Goal: Information Seeking & Learning: Understand process/instructions

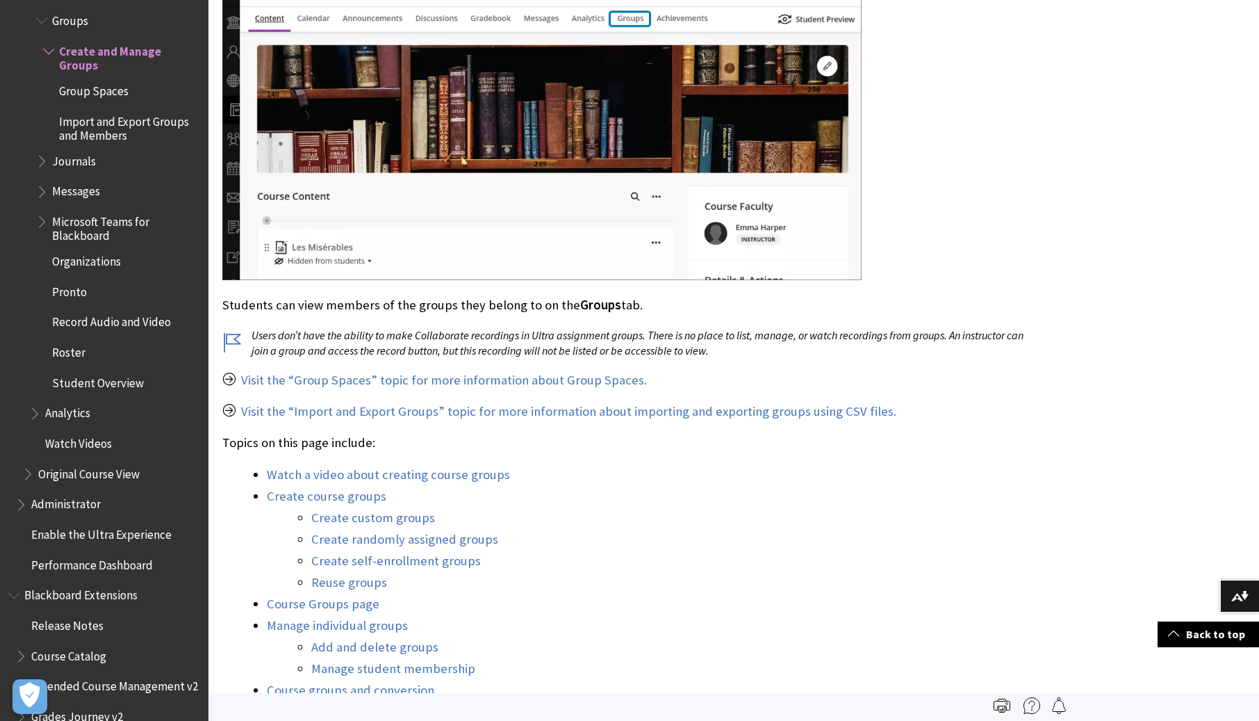
scroll to position [993, 0]
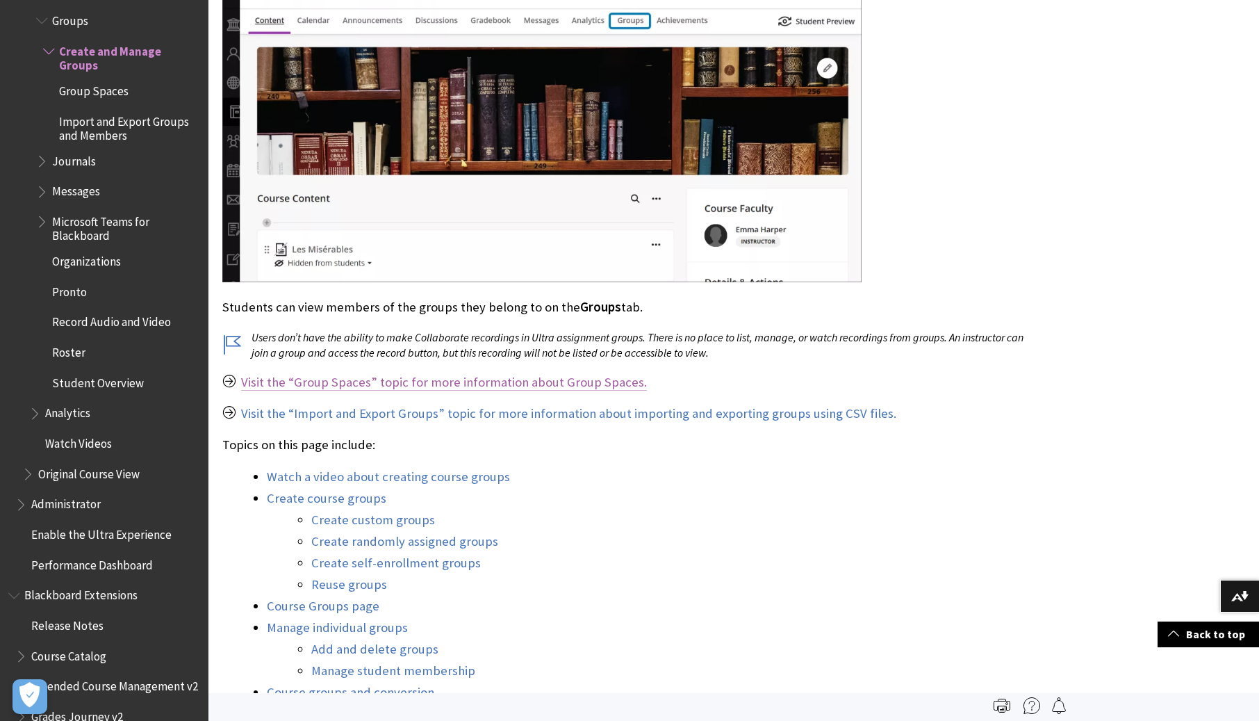
click at [515, 379] on link "Visit the “Group Spaces” topic for more information about Group Spaces." at bounding box center [444, 382] width 406 height 17
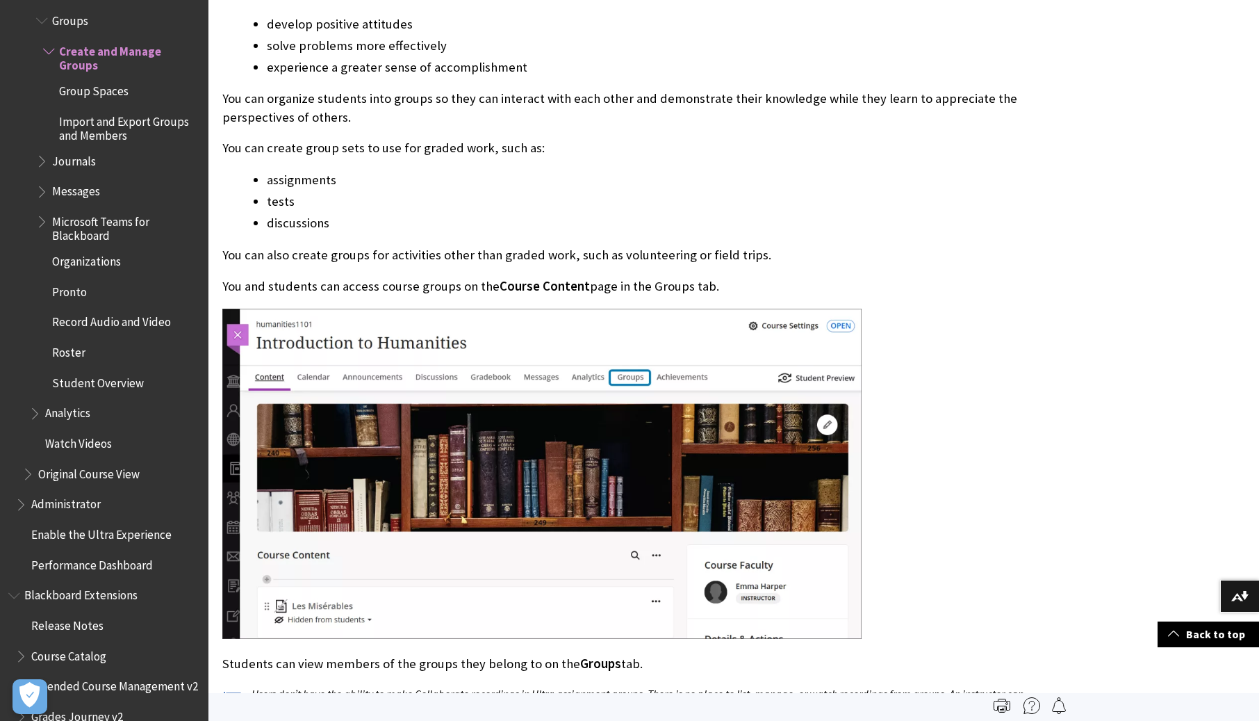
scroll to position [0, 0]
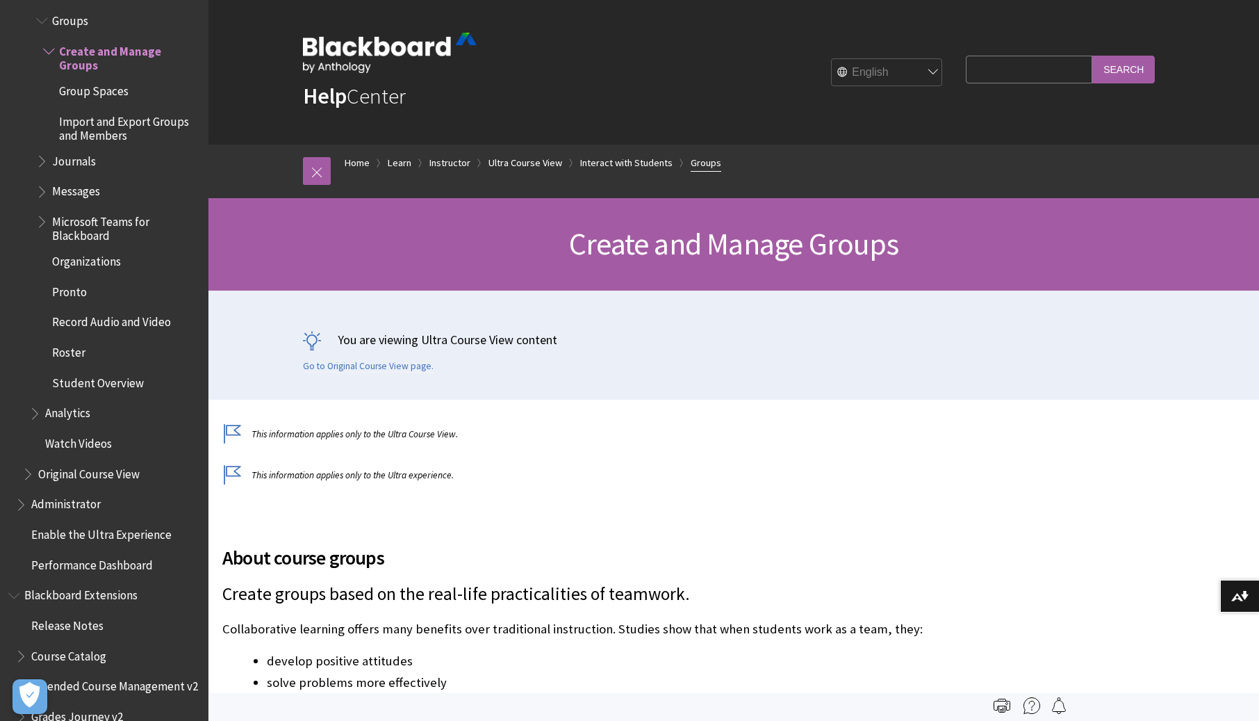
click at [707, 163] on link "Groups" at bounding box center [706, 162] width 31 height 17
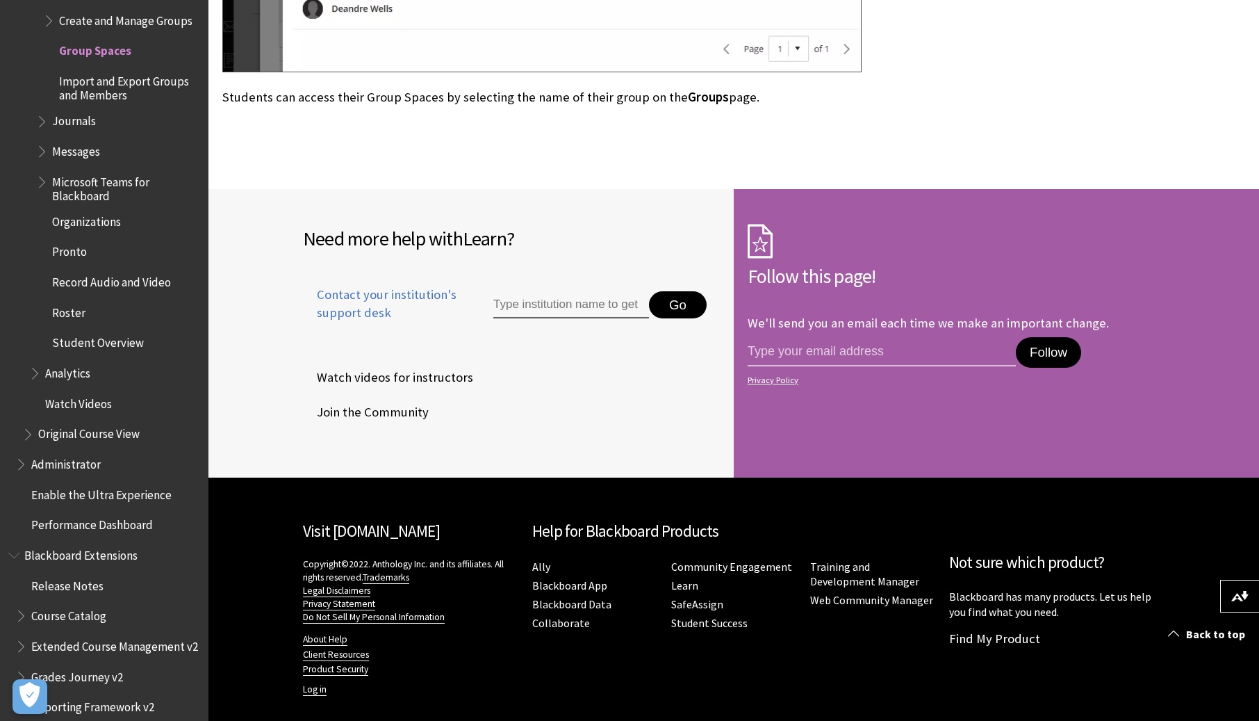
scroll to position [2279, 0]
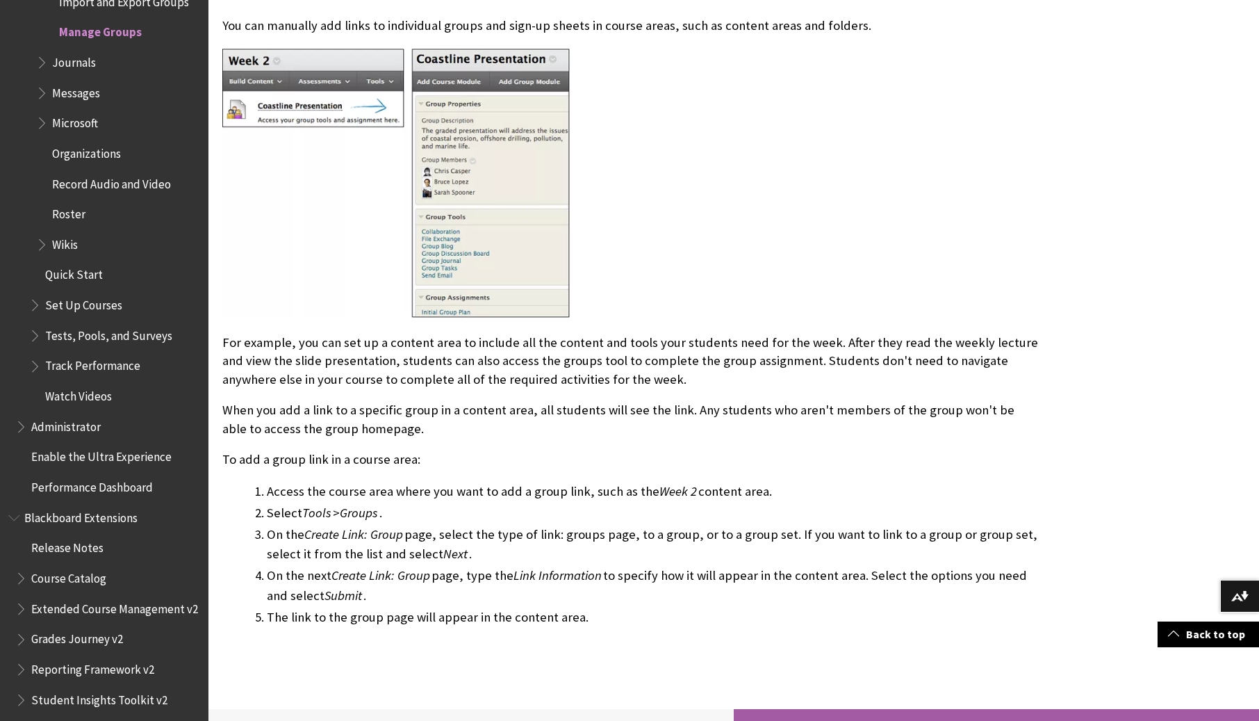
scroll to position [3127, 0]
drag, startPoint x: 306, startPoint y: 533, endPoint x: 400, endPoint y: 534, distance: 94.5
click at [398, 531] on span "Create Link: Group" at bounding box center [353, 533] width 99 height 16
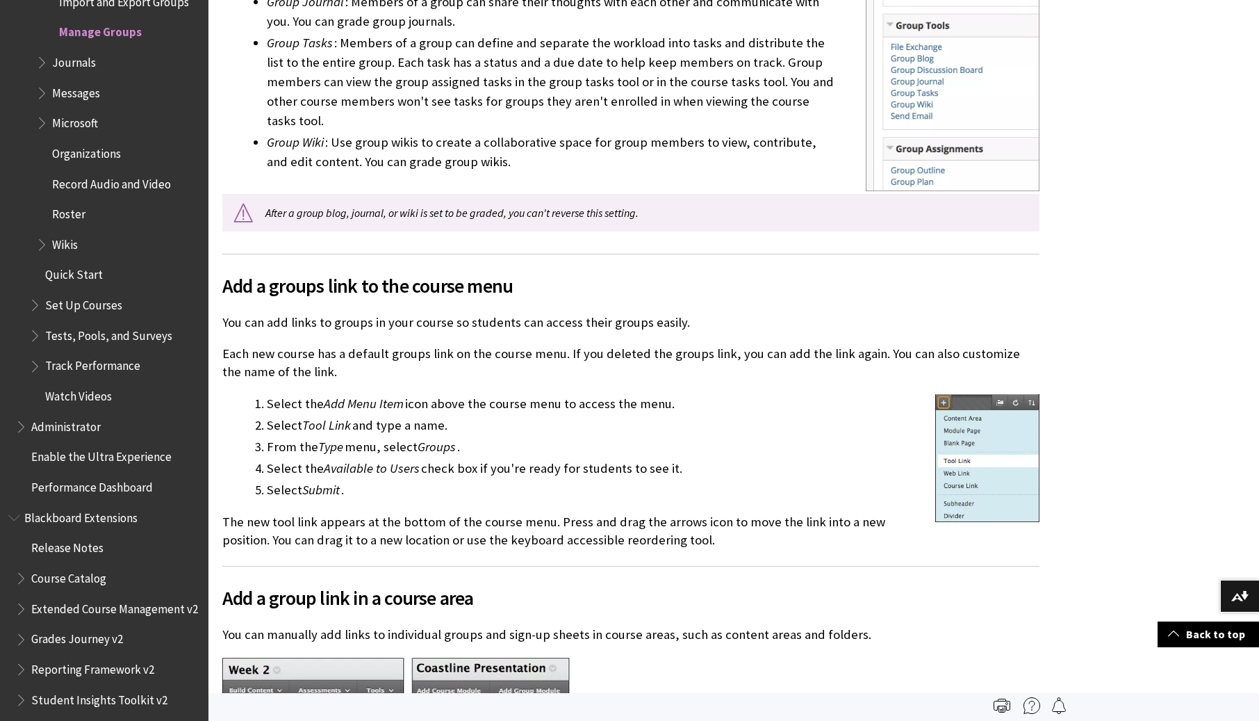
scroll to position [1932, 0]
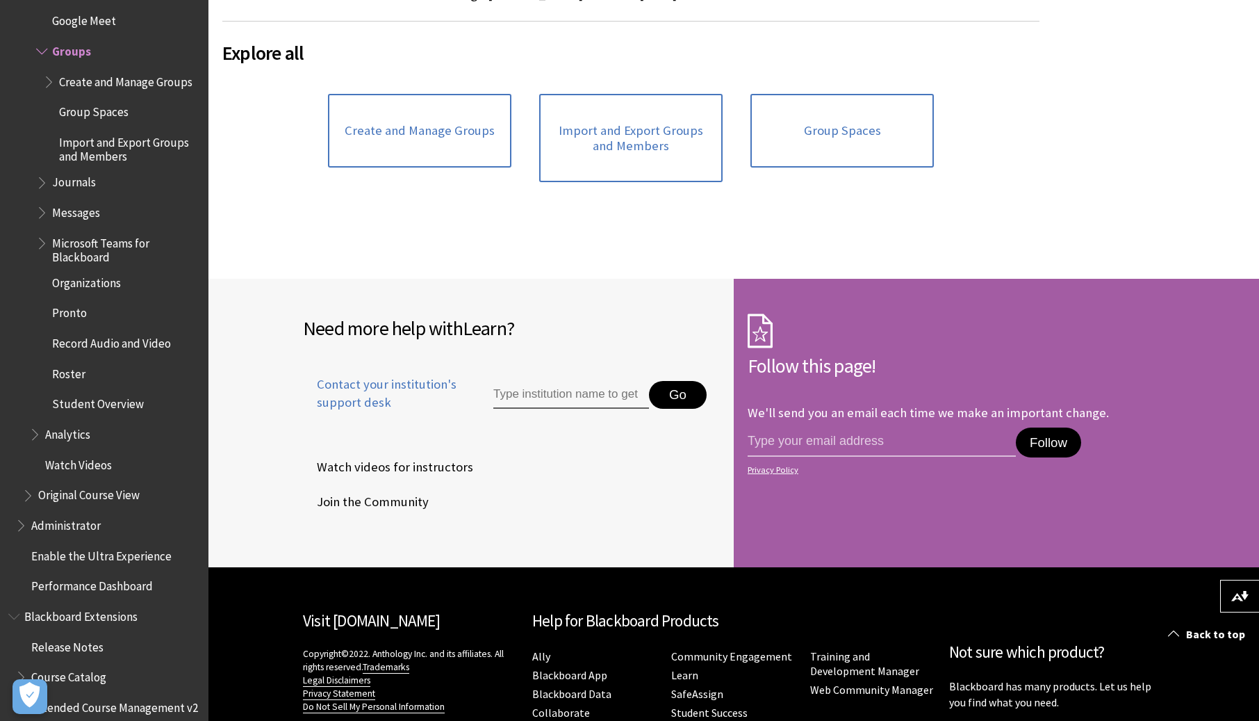
scroll to position [775, 0]
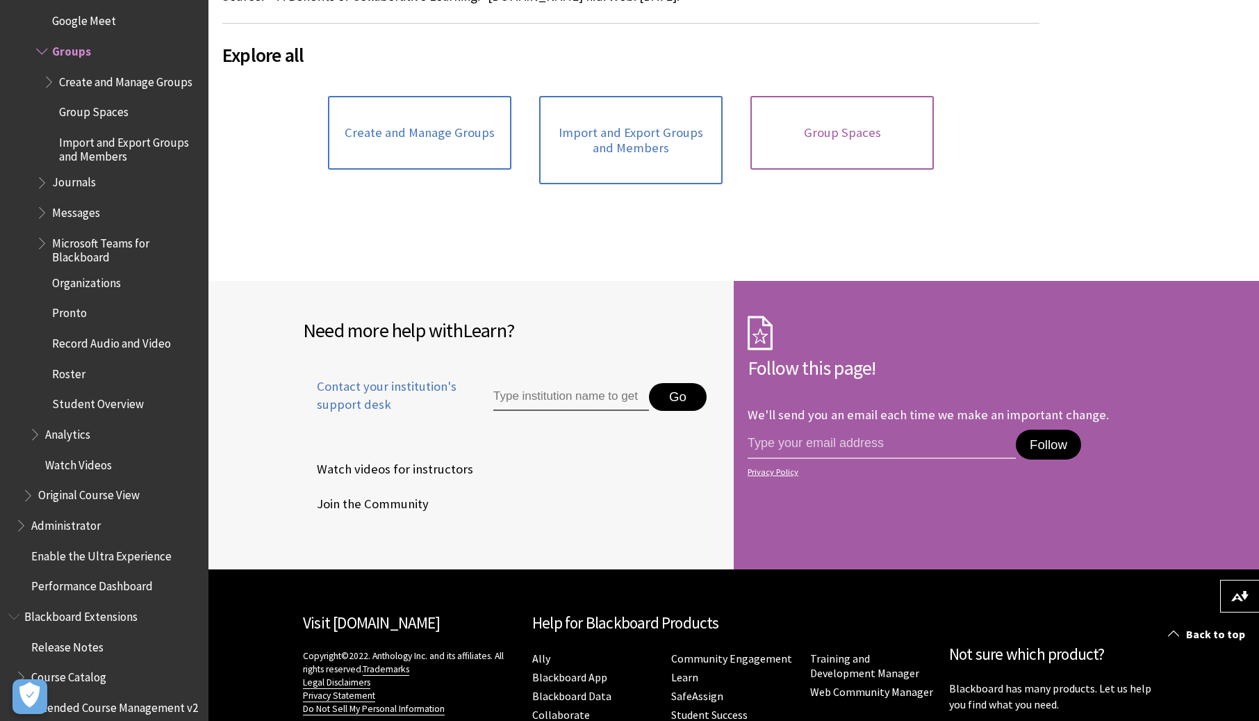
click at [819, 134] on link "Group Spaces" at bounding box center [841, 133] width 183 height 74
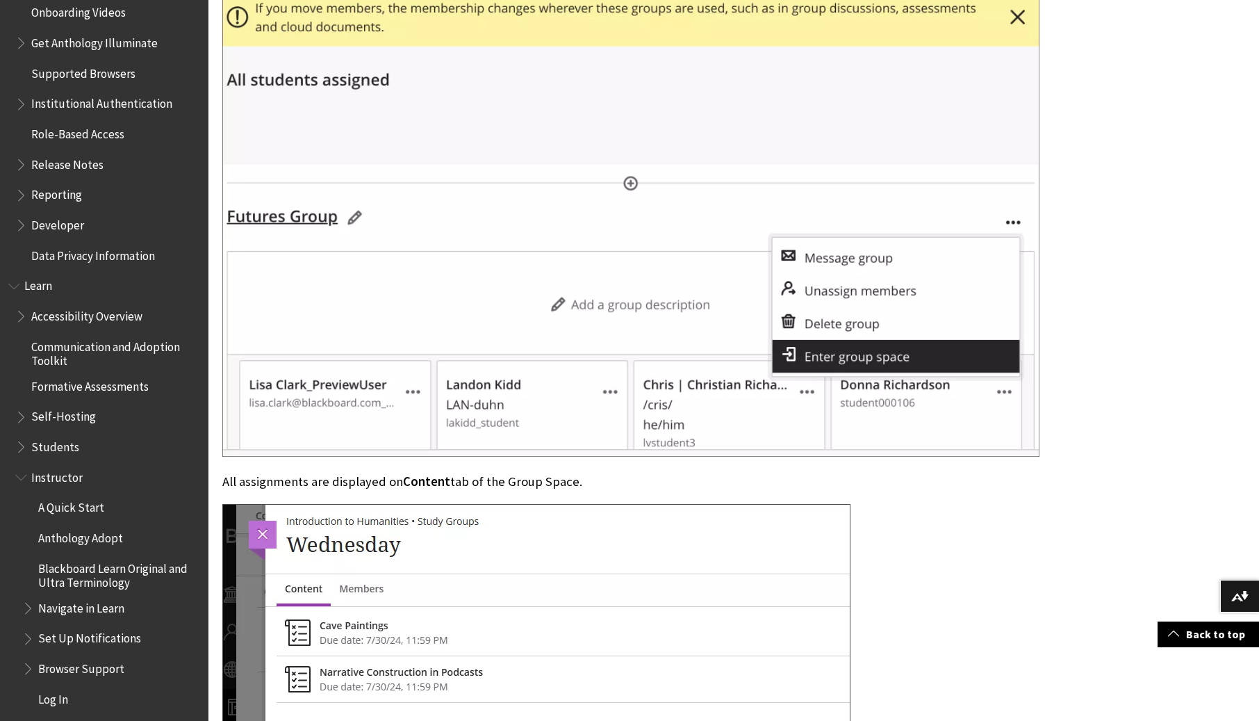
scroll to position [1028, 0]
